Goal: Find specific page/section: Find specific page/section

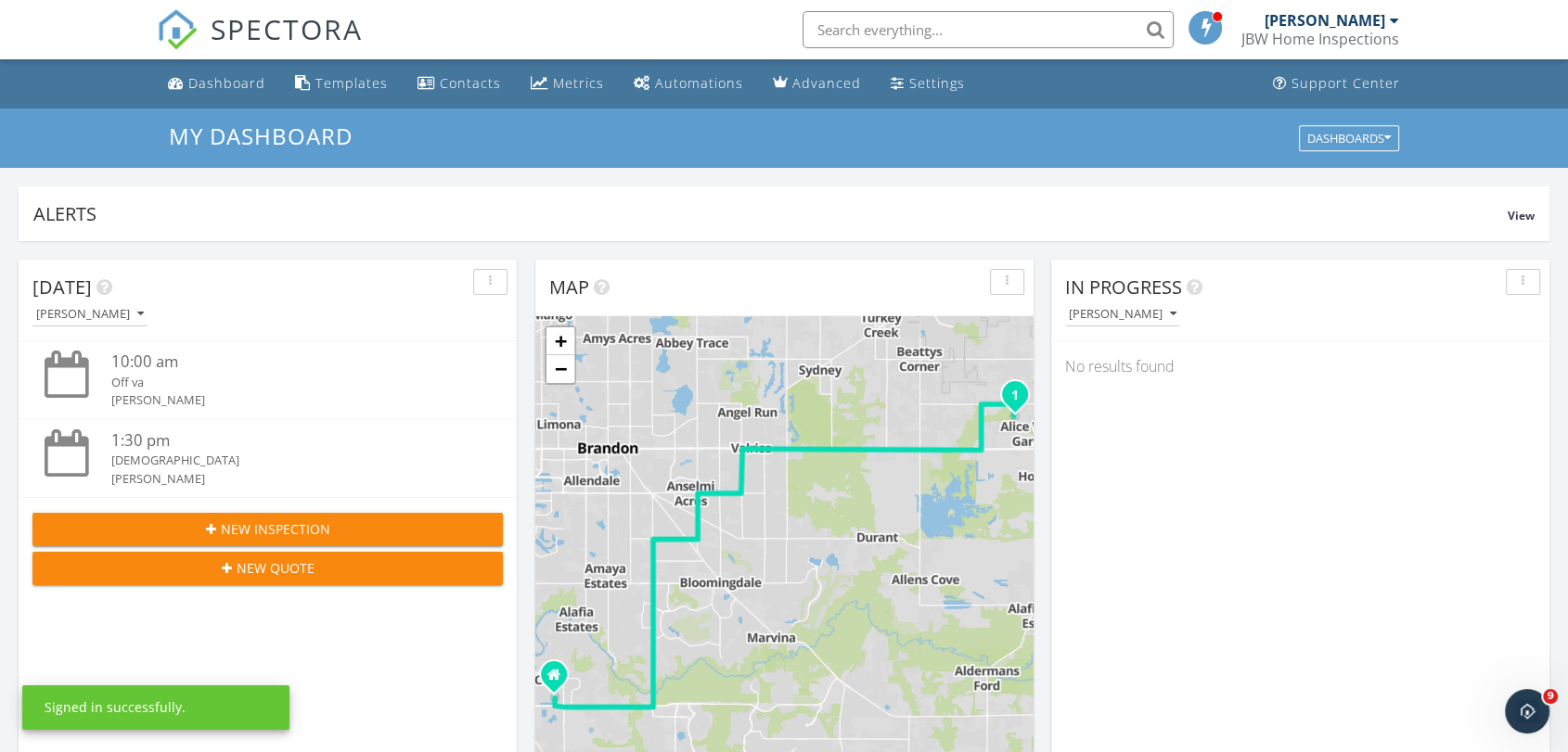
click at [893, 23] on input "text" at bounding box center [988, 30] width 371 height 37
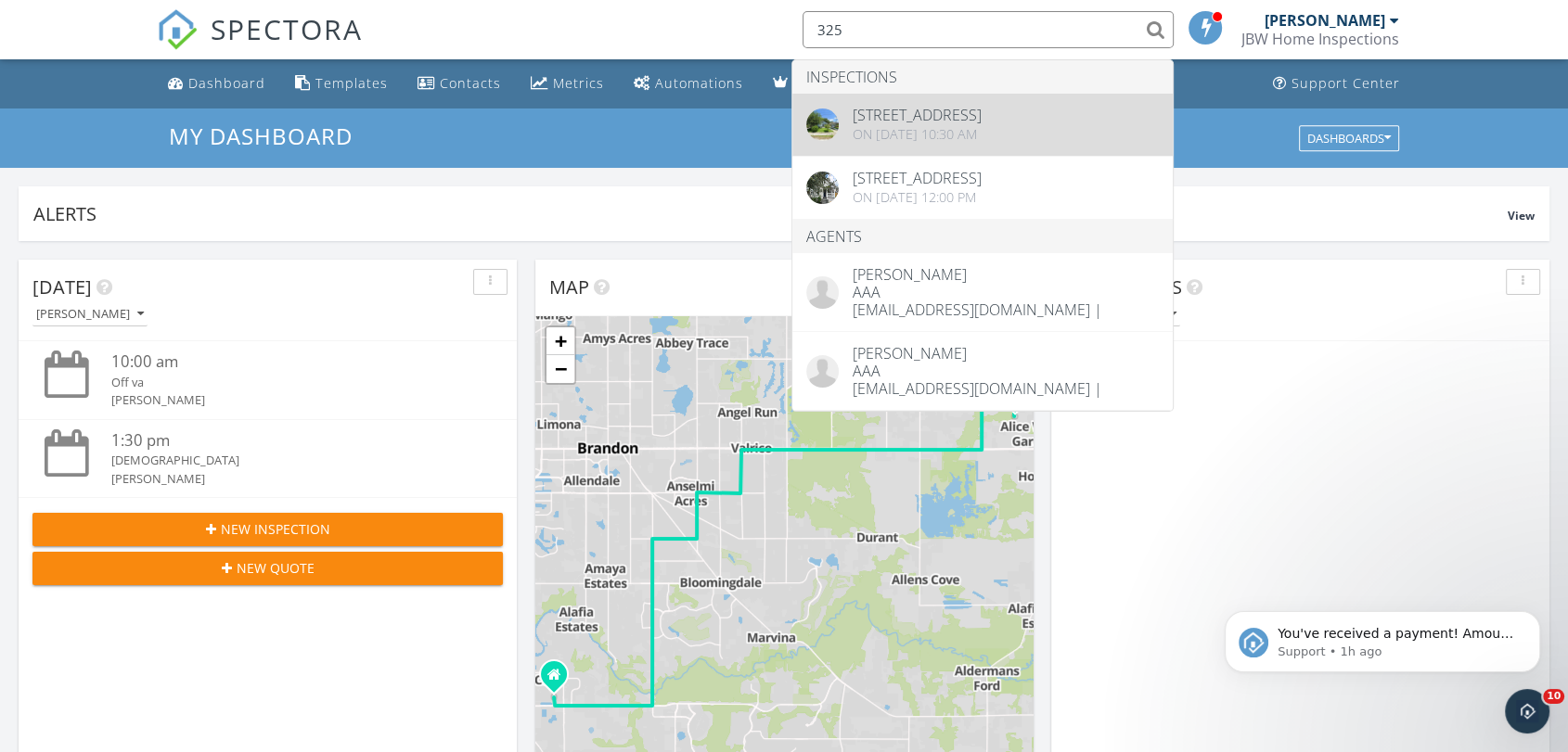
type input "325"
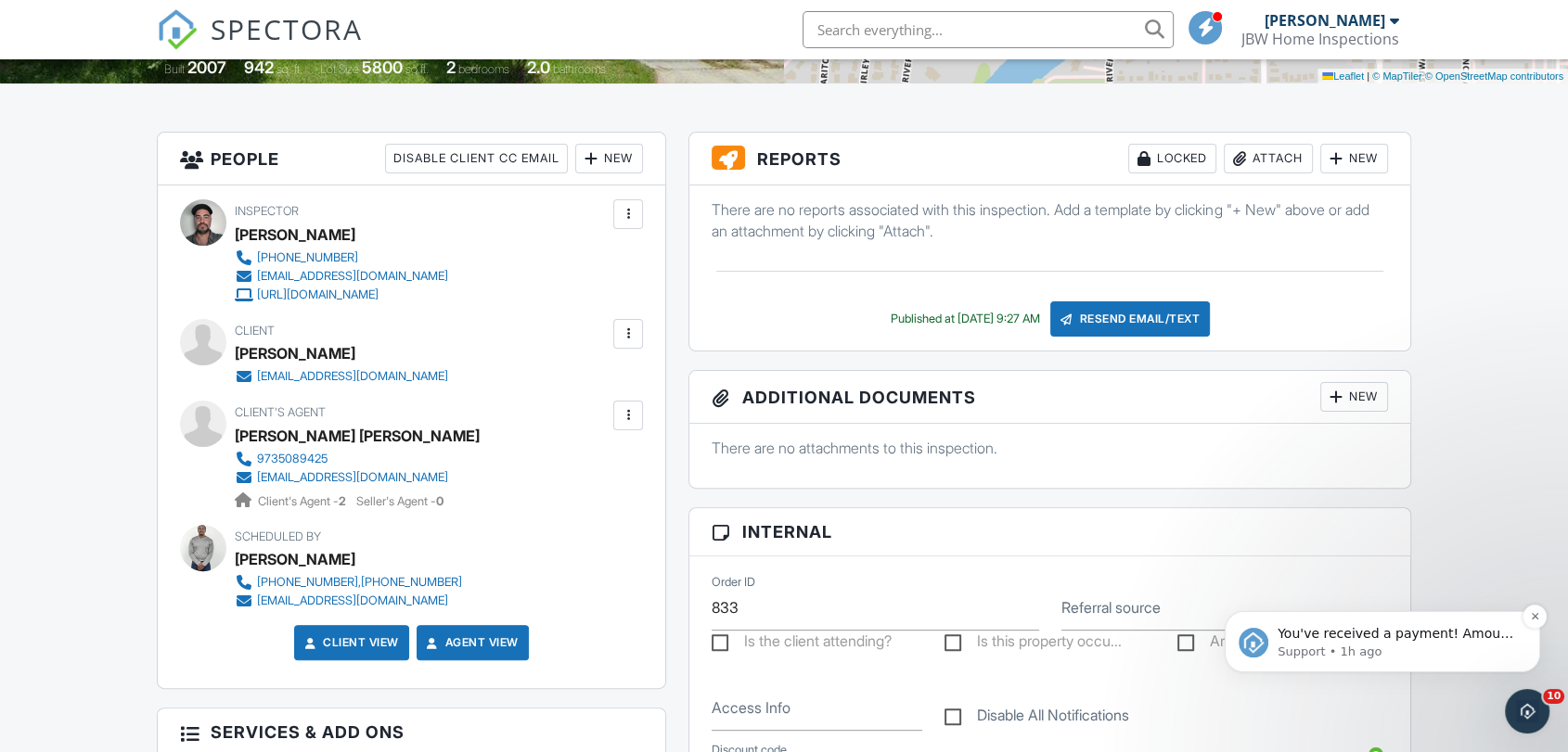
click at [1416, 655] on p "Support • 1h ago" at bounding box center [1397, 652] width 239 height 17
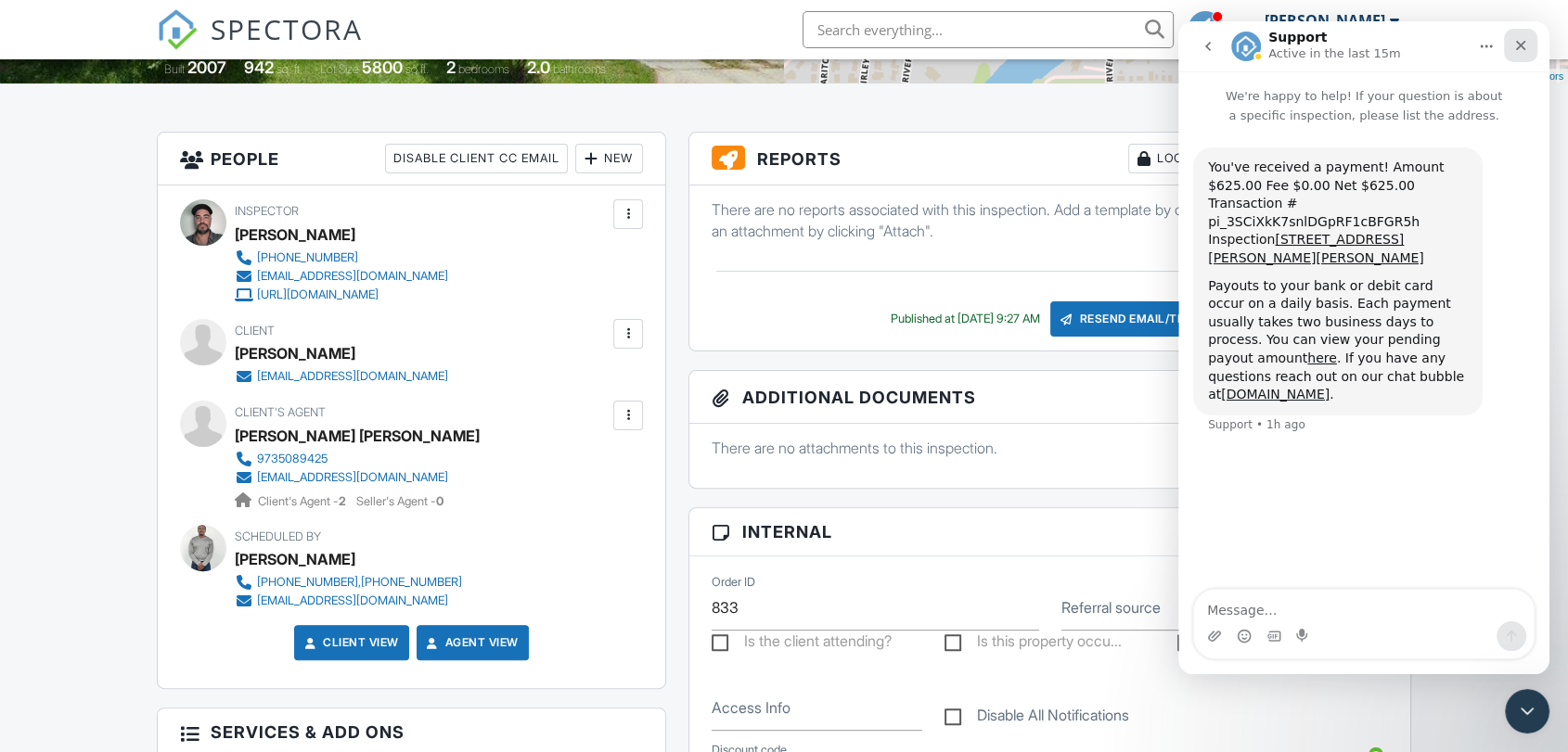
click at [1526, 45] on icon "Close" at bounding box center [1521, 46] width 15 height 15
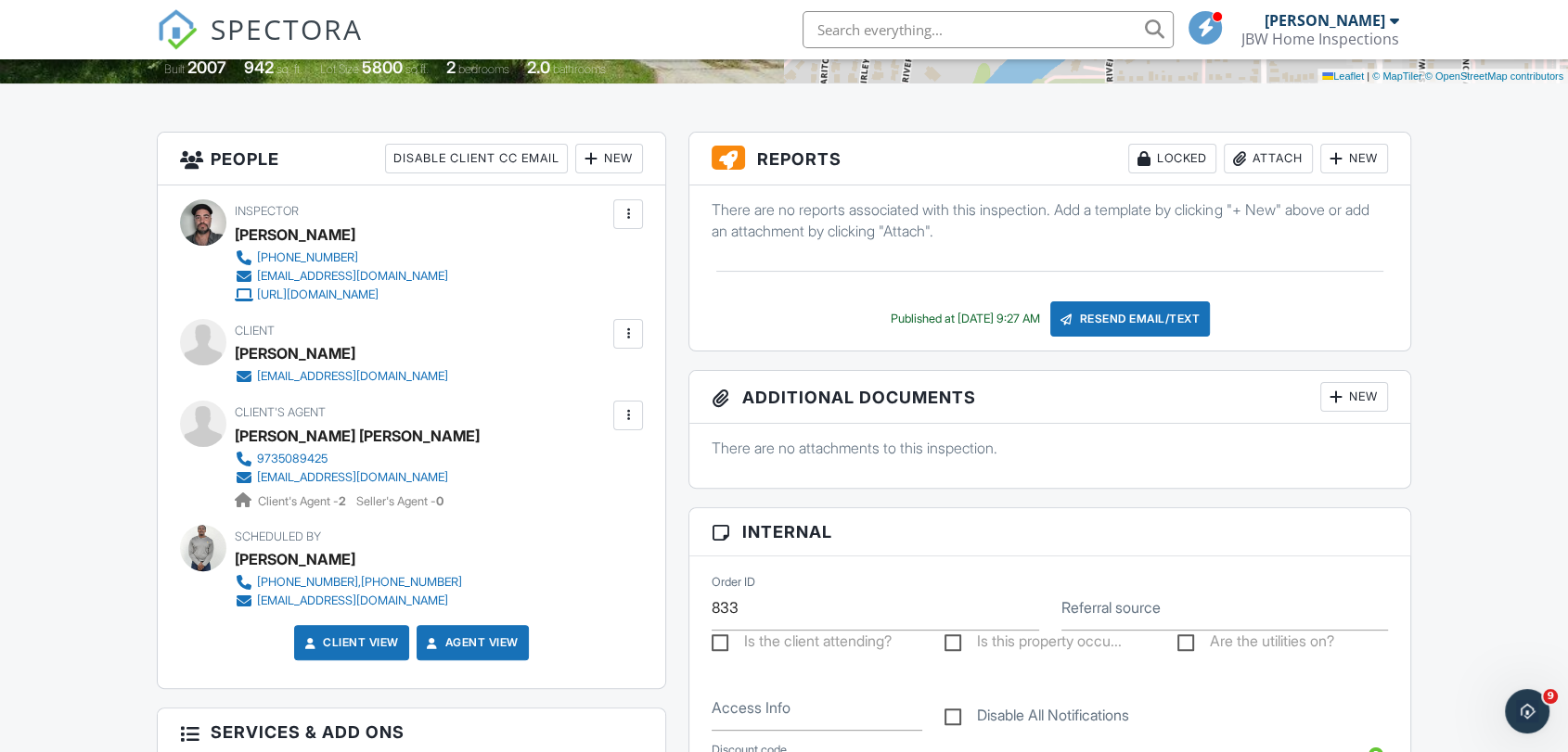
scroll to position [103, 0]
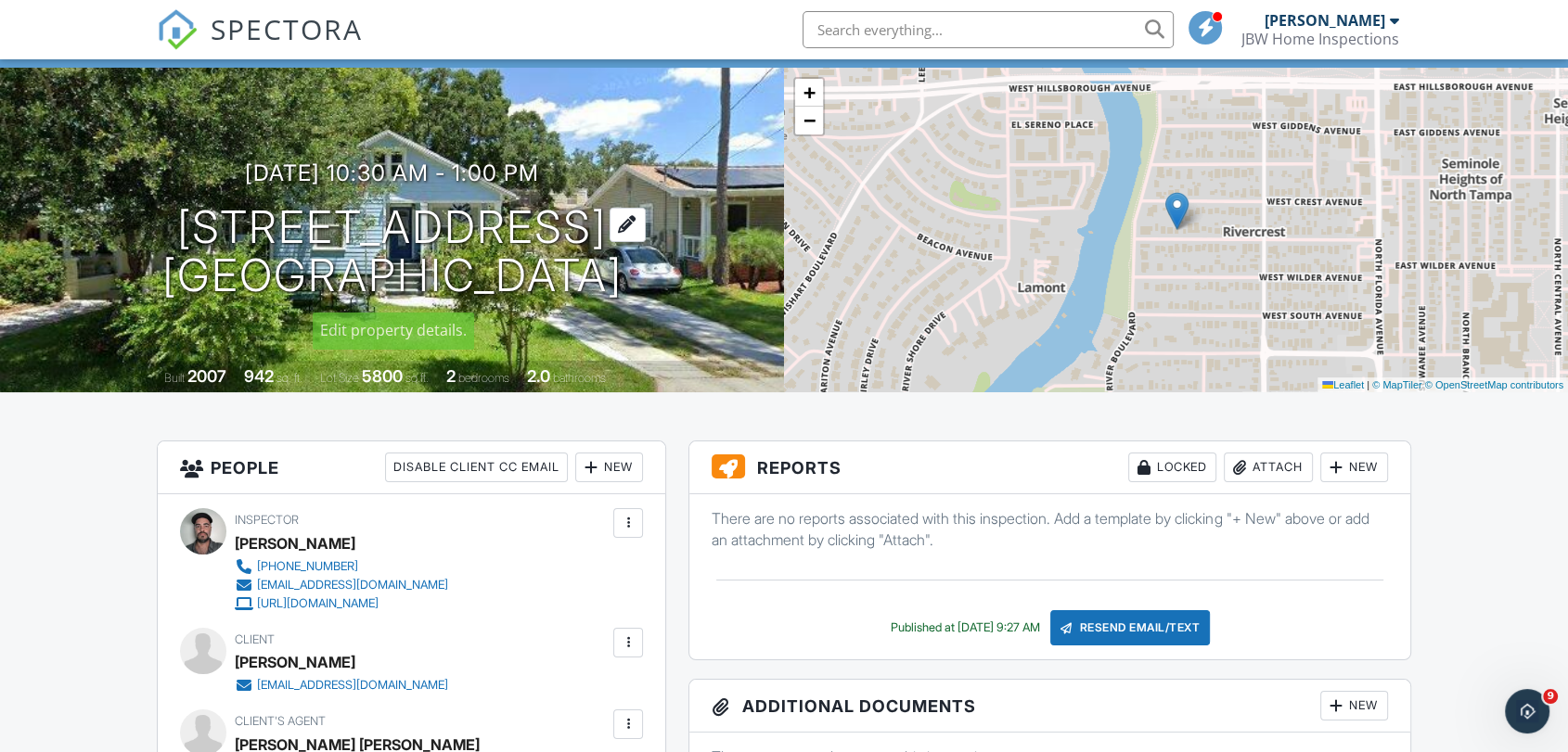
click at [347, 231] on h1 "[STREET_ADDRESS] [GEOGRAPHIC_DATA], FL 33603" at bounding box center [392, 252] width 460 height 99
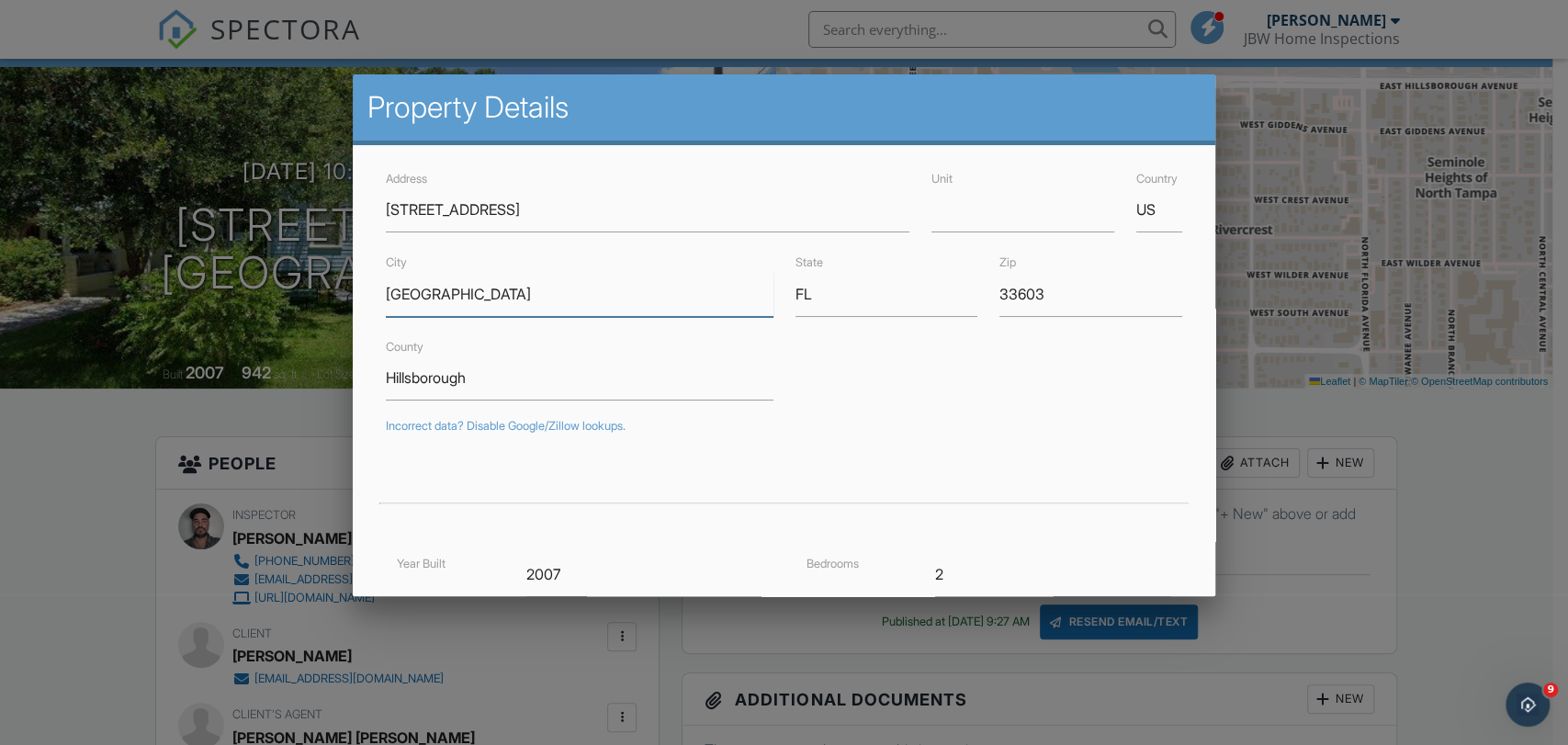
drag, startPoint x: 442, startPoint y: 298, endPoint x: 379, endPoint y: 301, distance: 63.1
click at [379, 301] on div "City [GEOGRAPHIC_DATA]" at bounding box center [579, 283] width 409 height 65
click at [101, 448] on div at bounding box center [784, 374] width 1568 height 932
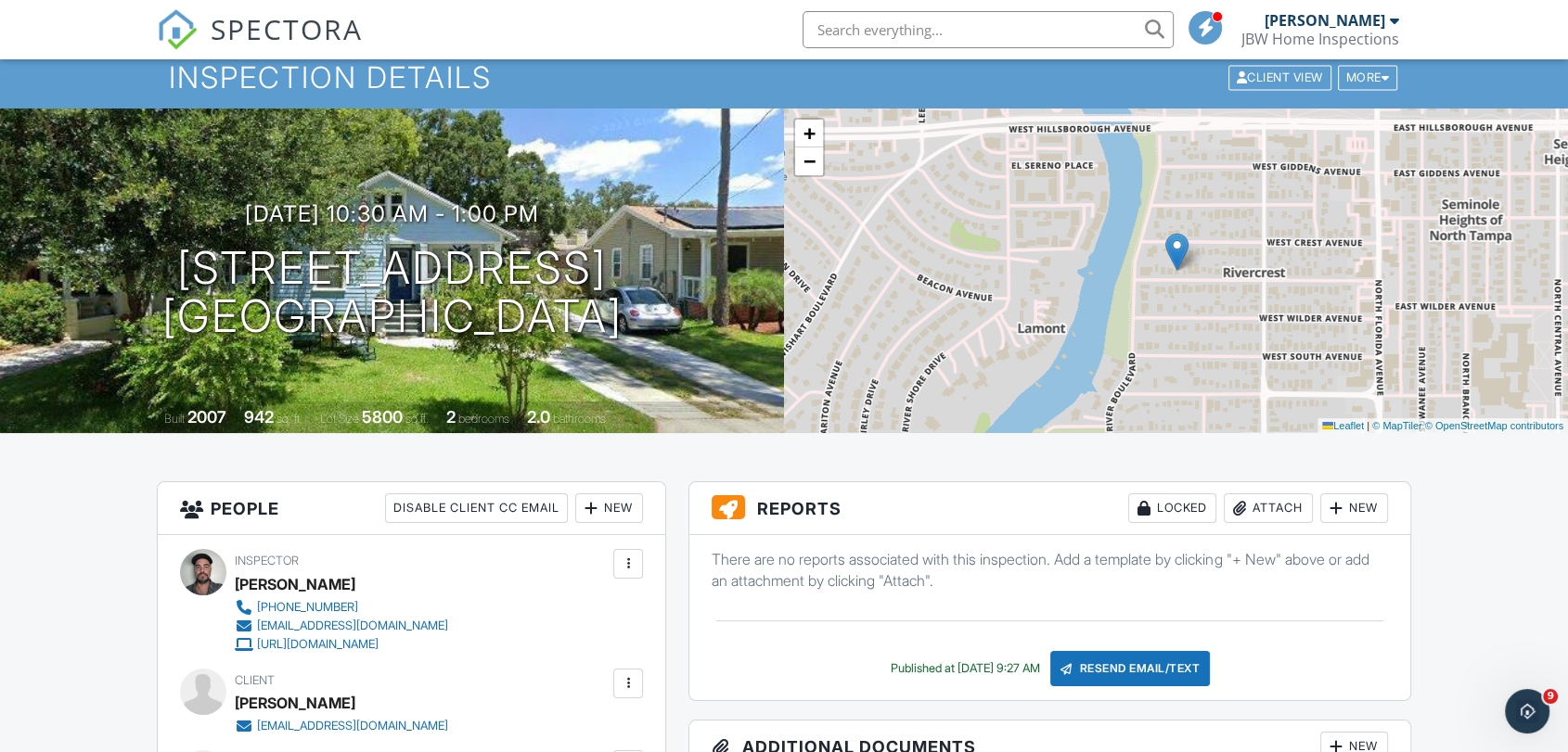
scroll to position [0, 0]
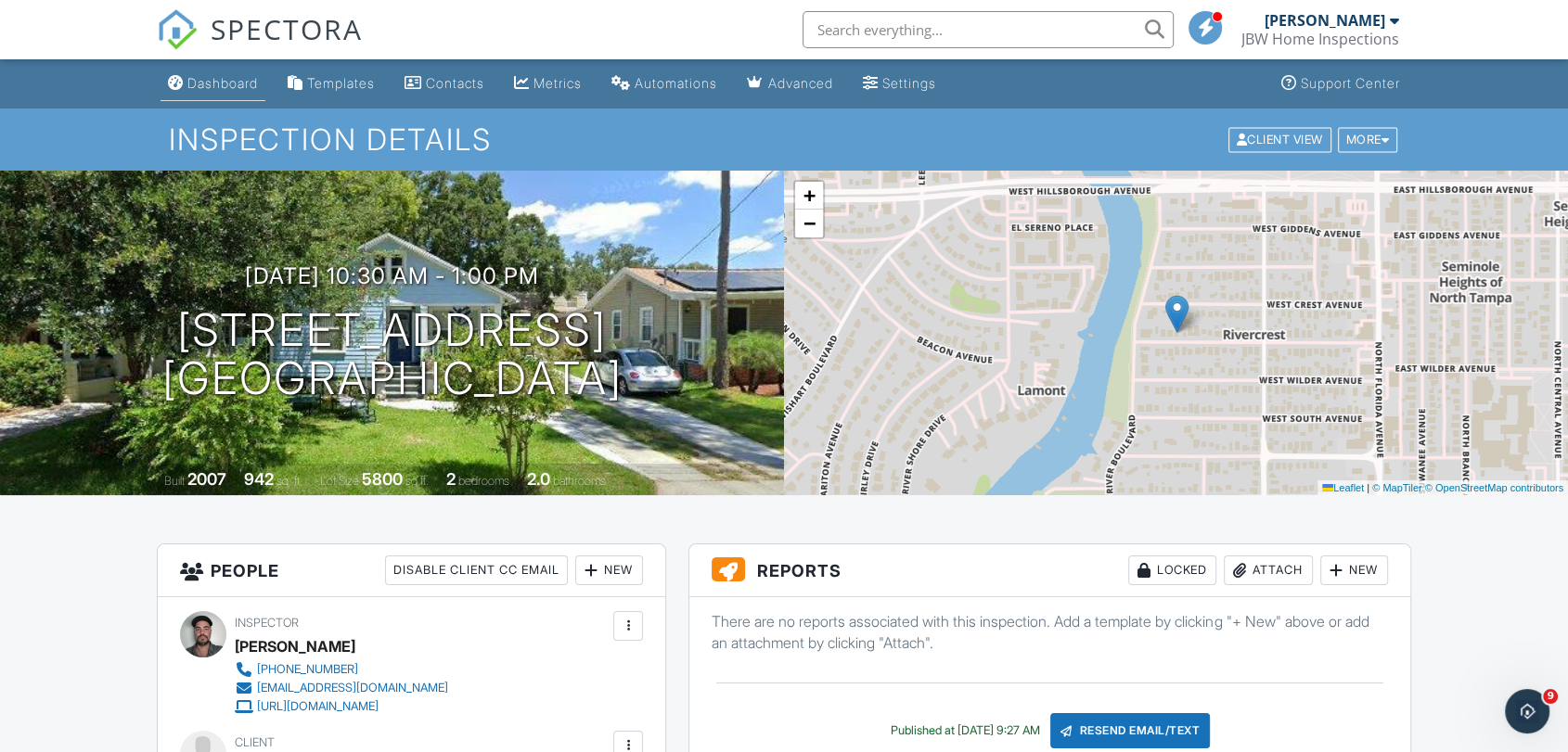
click at [207, 99] on link "Dashboard" at bounding box center [213, 84] width 105 height 34
